Goal: Transaction & Acquisition: Purchase product/service

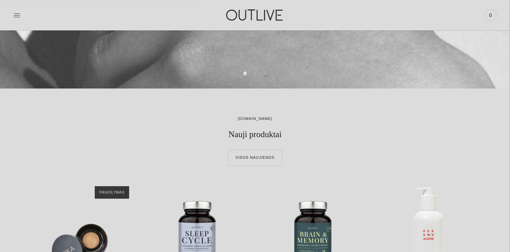
scroll to position [169, 0]
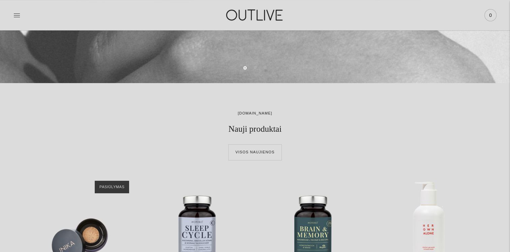
click at [494, 15] on span "0" at bounding box center [490, 14] width 9 height 9
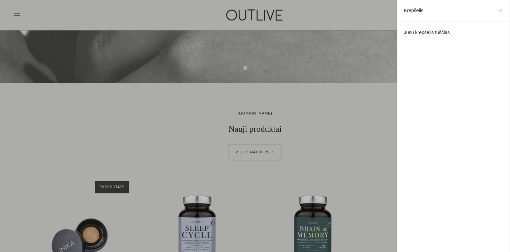
click at [499, 11] on icon at bounding box center [501, 10] width 4 height 4
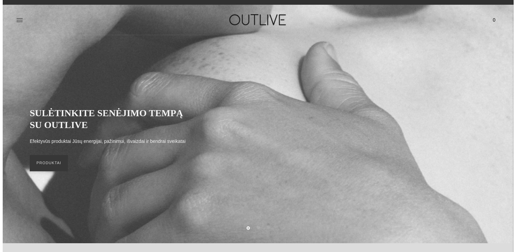
scroll to position [0, 0]
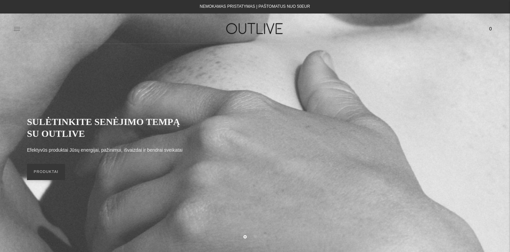
click at [15, 31] on icon at bounding box center [16, 28] width 7 height 7
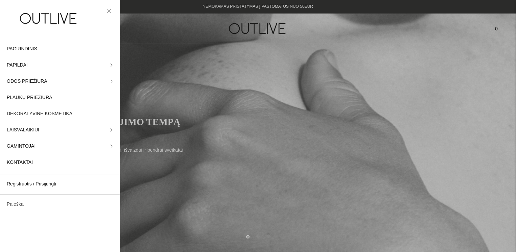
click at [26, 202] on link "Paieška" at bounding box center [60, 204] width 120 height 16
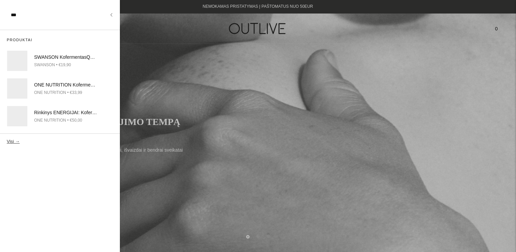
type input "***"
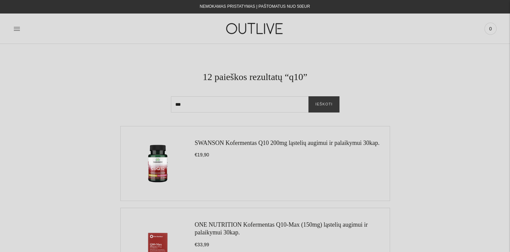
click at [228, 145] on link "SWANSON Kofermentas Q10 200mg ląstelių augimui ir palaikymui 30kap." at bounding box center [287, 142] width 185 height 7
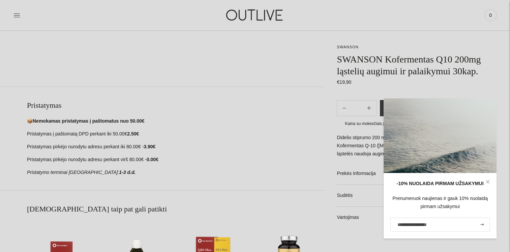
scroll to position [304, 0]
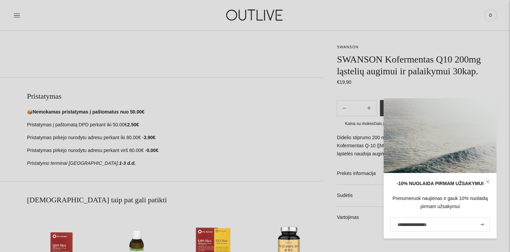
click at [489, 181] on icon at bounding box center [488, 181] width 4 height 4
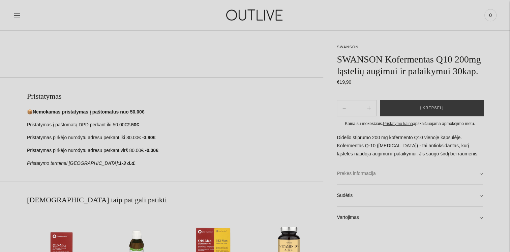
click at [413, 173] on link "Prekės informacija" at bounding box center [410, 174] width 146 height 22
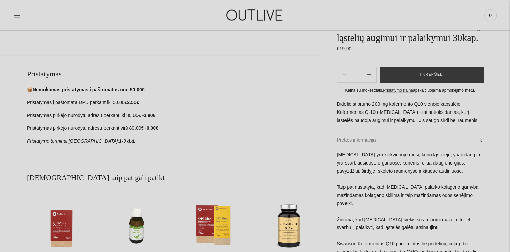
scroll to position [371, 0]
